Goal: Obtain resource: Download file/media

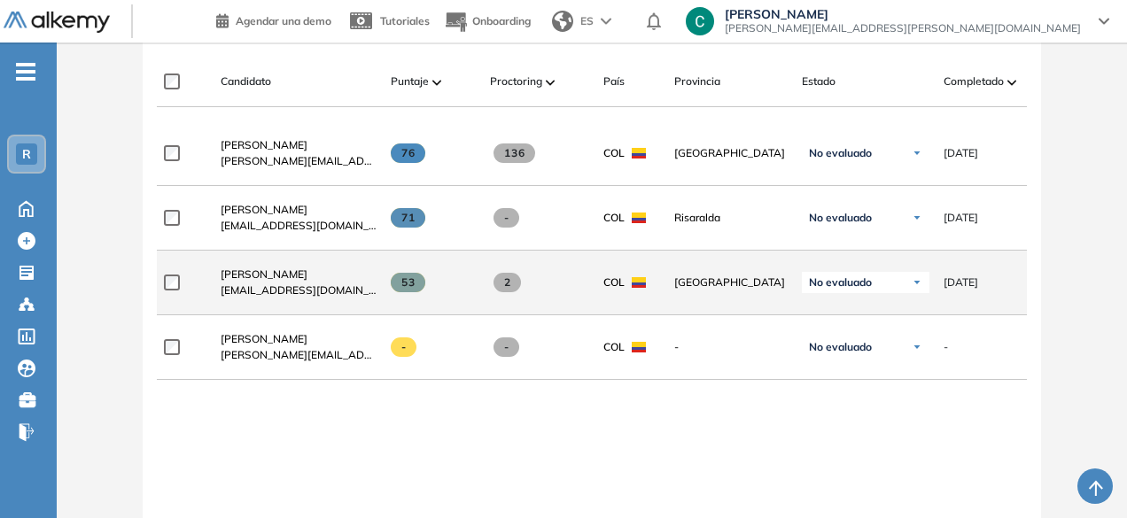
scroll to position [516, 0]
click at [288, 272] on div "[PERSON_NAME] [EMAIL_ADDRESS][DOMAIN_NAME]" at bounding box center [291, 284] width 170 height 60
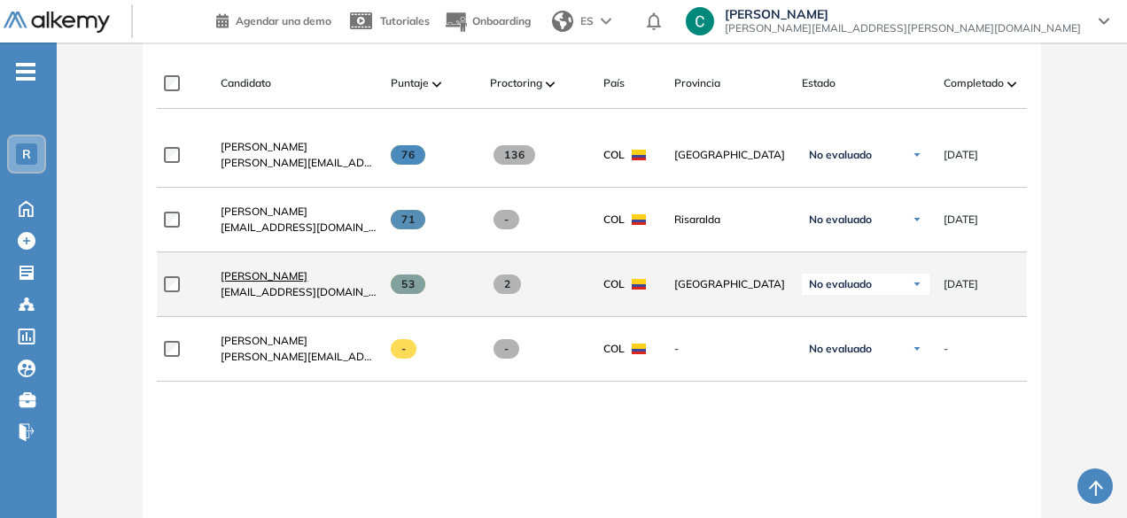
click at [291, 279] on span "[PERSON_NAME]" at bounding box center [264, 275] width 87 height 13
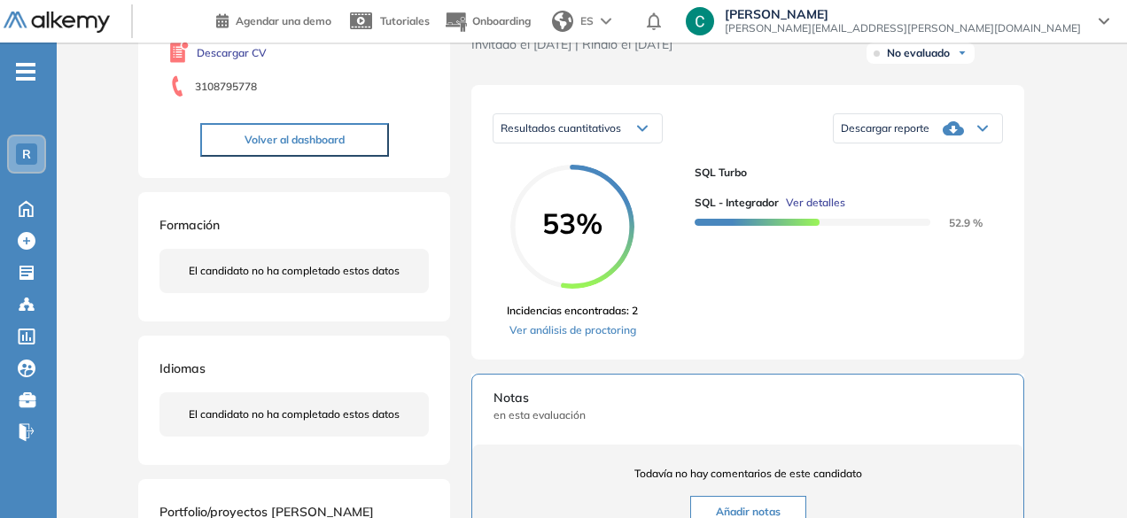
scroll to position [233, 0]
click at [581, 338] on link "Ver análisis de proctoring" at bounding box center [572, 330] width 131 height 16
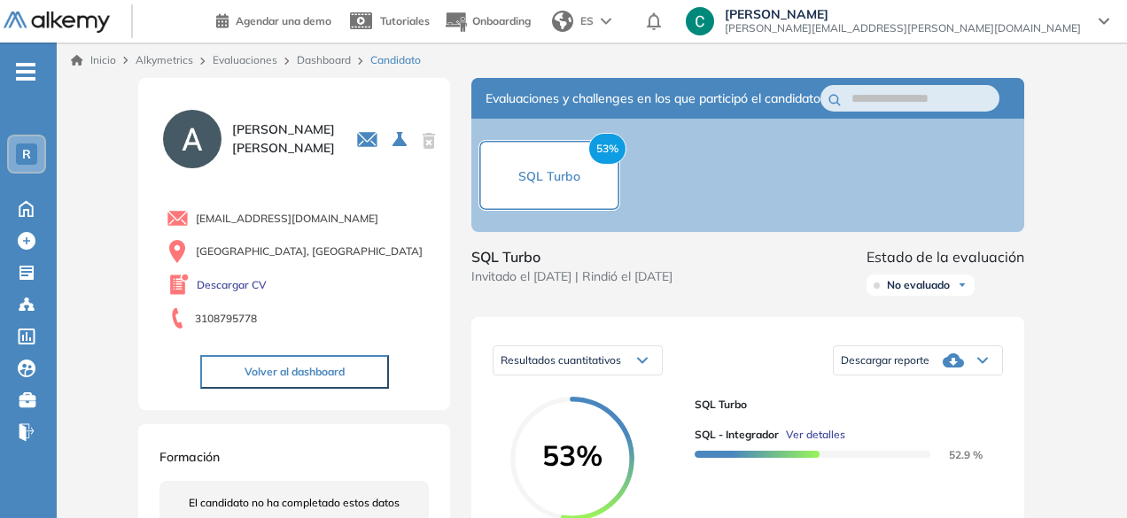
click at [937, 378] on div "Descargar reporte" at bounding box center [918, 360] width 168 height 35
click at [917, 390] on li "Descargar informe completo" at bounding box center [907, 381] width 131 height 18
